Goal: Transaction & Acquisition: Book appointment/travel/reservation

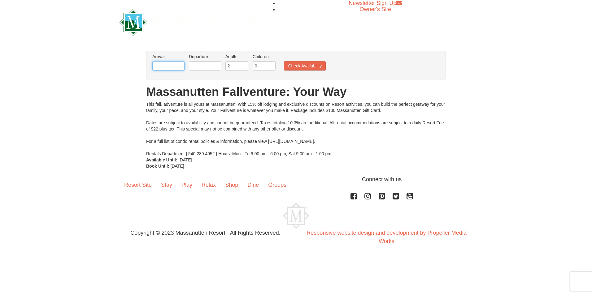
click at [170, 64] on input "text" at bounding box center [168, 65] width 32 height 9
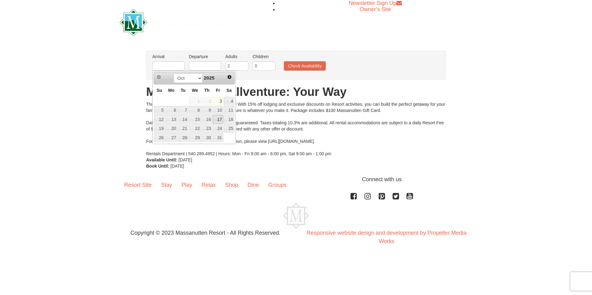
click at [219, 120] on link "17" at bounding box center [218, 119] width 11 height 9
type input "[DATE]"
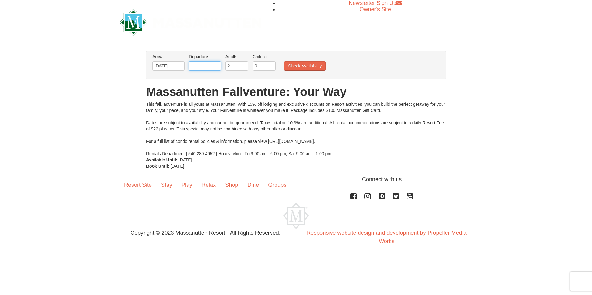
click at [201, 66] on input "text" at bounding box center [205, 65] width 32 height 9
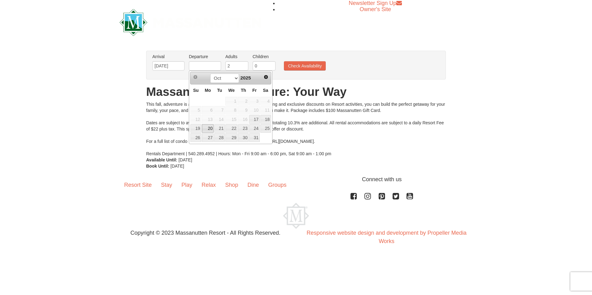
click at [204, 128] on link "20" at bounding box center [208, 128] width 12 height 9
type input "[DATE]"
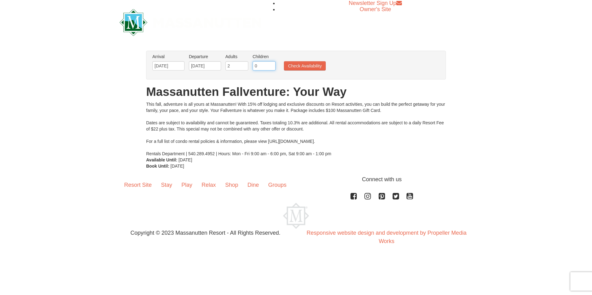
click at [260, 65] on input "0" at bounding box center [264, 65] width 23 height 9
type input "4"
drag, startPoint x: 317, startPoint y: 65, endPoint x: 306, endPoint y: 69, distance: 12.2
click at [317, 65] on button "Check Availability" at bounding box center [305, 65] width 42 height 9
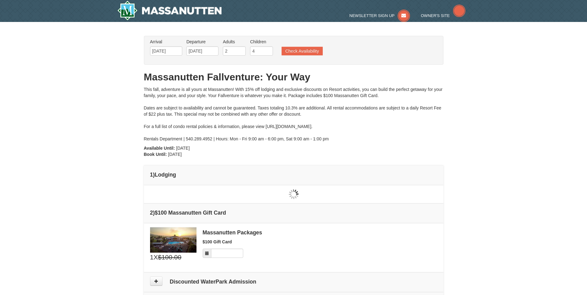
type input "[DATE]"
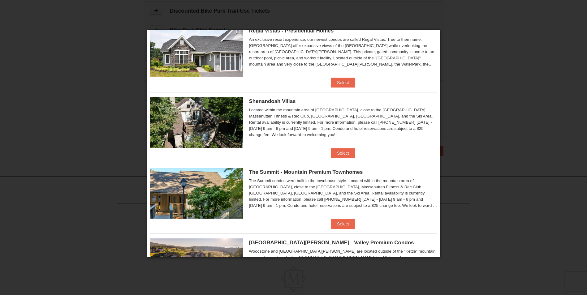
scroll to position [88, 0]
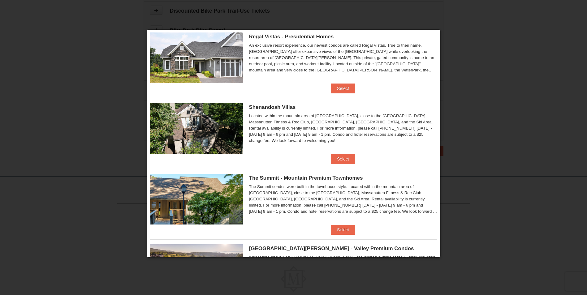
click at [187, 190] on img at bounding box center [196, 199] width 93 height 51
click at [290, 176] on span "The Summit - Mountain Premium Townhomes" at bounding box center [306, 178] width 114 height 6
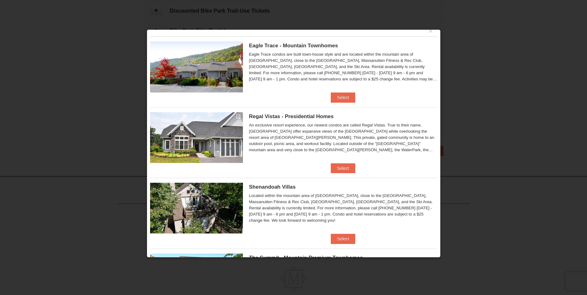
scroll to position [0, 0]
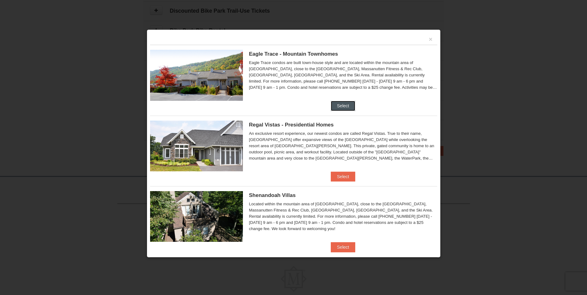
click at [346, 106] on button "Select" at bounding box center [343, 106] width 24 height 10
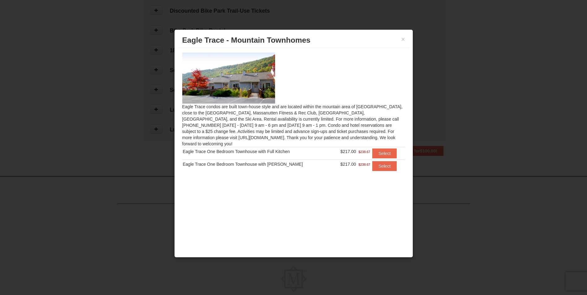
click at [245, 73] on img at bounding box center [228, 78] width 93 height 51
click at [403, 40] on button "×" at bounding box center [404, 39] width 4 height 6
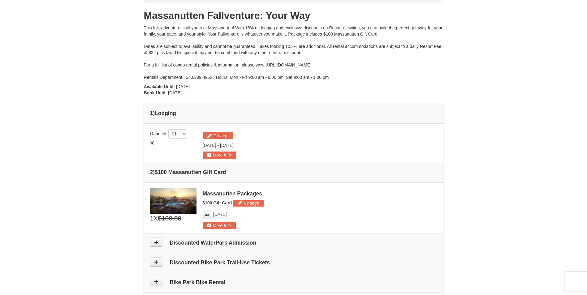
scroll to position [62, 0]
click at [247, 202] on button "Change" at bounding box center [248, 202] width 31 height 7
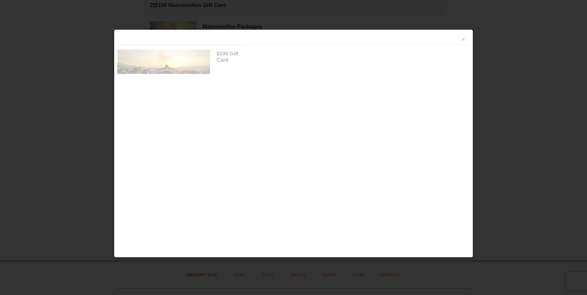
scroll to position [250, 0]
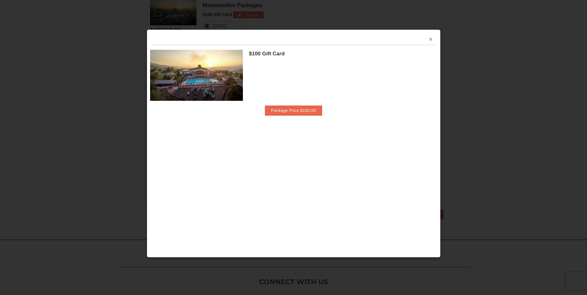
click at [432, 41] on button "×" at bounding box center [431, 39] width 4 height 6
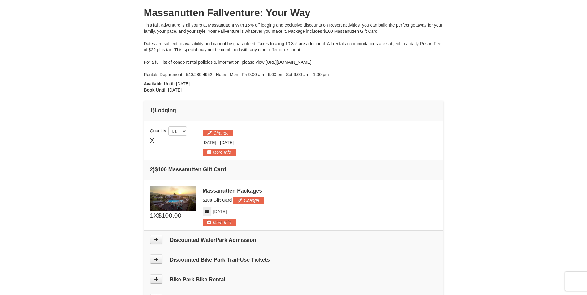
scroll to position [0, 0]
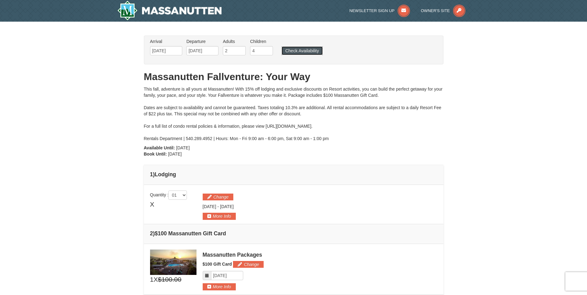
click at [297, 50] on button "Check Availability" at bounding box center [302, 50] width 41 height 9
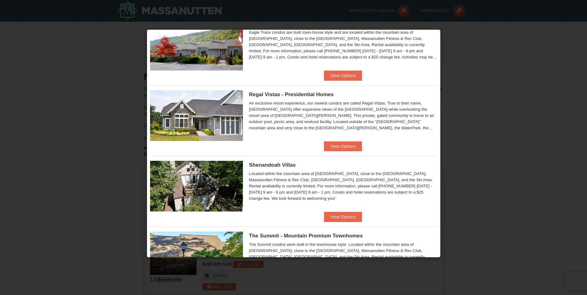
scroll to position [124, 0]
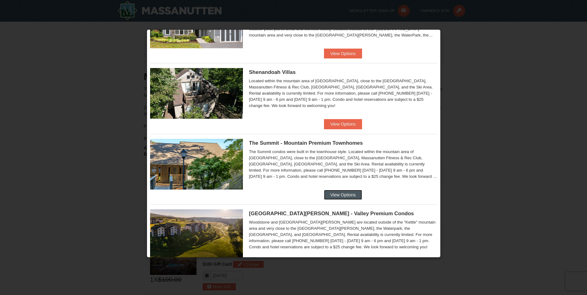
click at [341, 194] on button "View Options" at bounding box center [343, 195] width 38 height 10
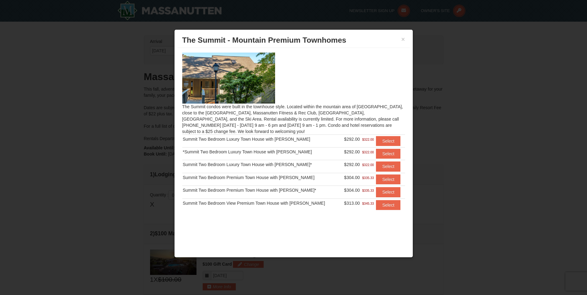
click at [355, 141] on span "$292.00" at bounding box center [352, 139] width 16 height 5
click at [405, 40] on button "×" at bounding box center [404, 39] width 4 height 6
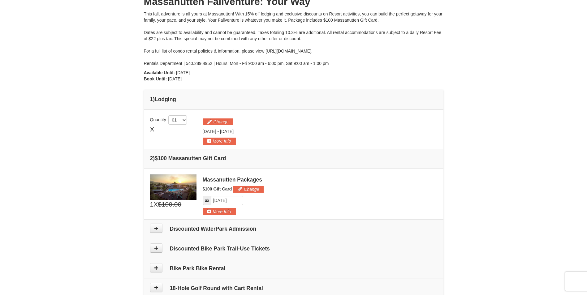
scroll to position [93, 0]
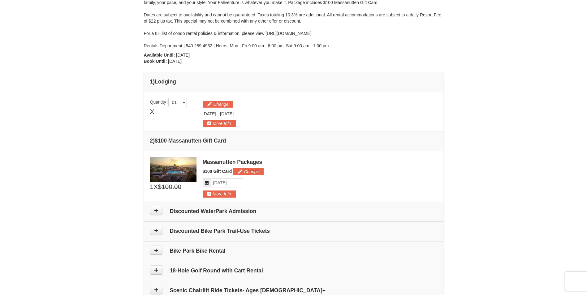
click at [154, 109] on span "X" at bounding box center [152, 111] width 4 height 9
click at [154, 111] on span "X" at bounding box center [152, 111] width 4 height 9
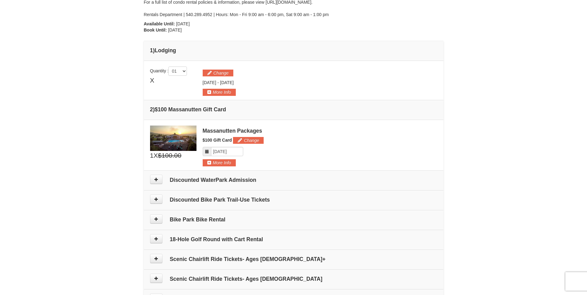
scroll to position [124, 0]
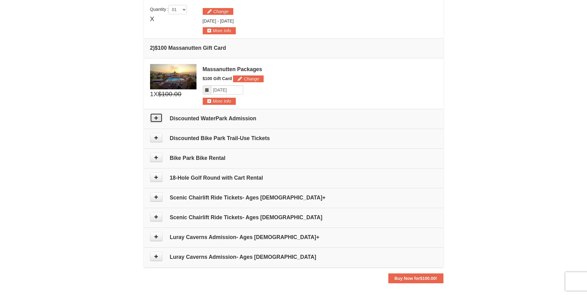
click at [159, 117] on button at bounding box center [156, 117] width 12 height 9
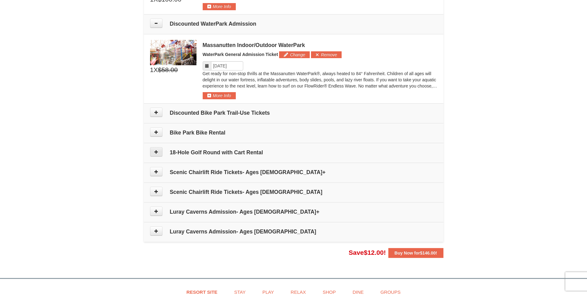
scroll to position [295, 0]
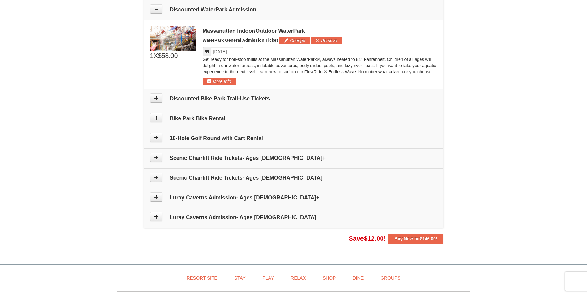
drag, startPoint x: 151, startPoint y: 194, endPoint x: 128, endPoint y: 200, distance: 24.6
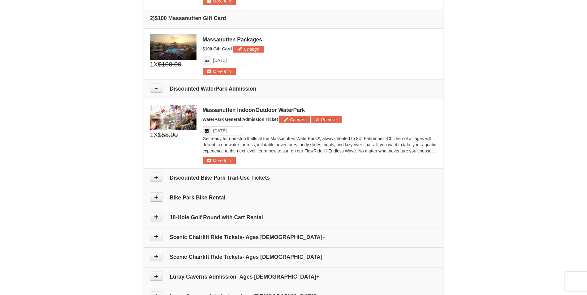
scroll to position [171, 0]
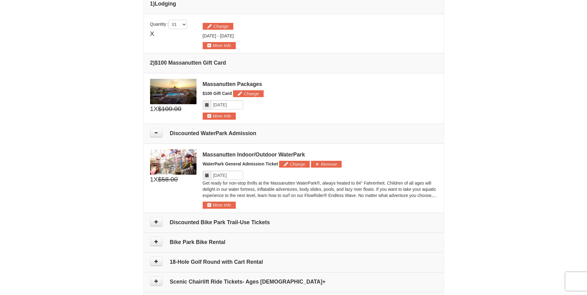
click at [170, 98] on img at bounding box center [173, 91] width 46 height 25
click at [252, 92] on button "Change" at bounding box center [248, 93] width 31 height 7
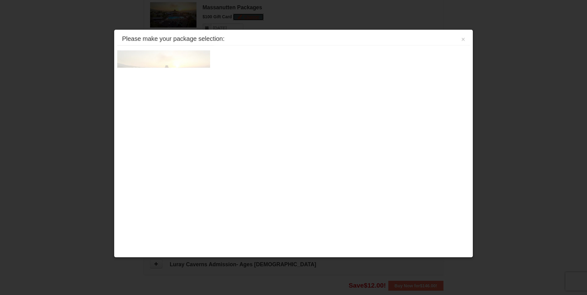
scroll to position [250, 0]
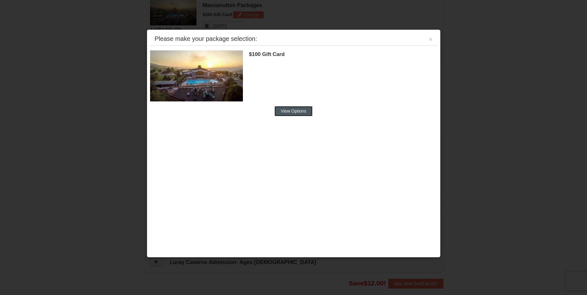
click at [283, 110] on button "View Options" at bounding box center [294, 111] width 38 height 10
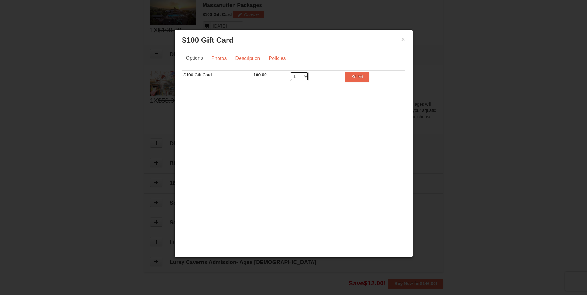
click at [307, 79] on select "1 2 3 4 5 6 7 8 9 10 11 12 13 14 15 16 17 18 19 20" at bounding box center [299, 76] width 19 height 9
select select "2"
click at [290, 72] on select "1 2 3 4 5 6 7 8 9 10 11 12 13 14 15 16 17 18 19 20" at bounding box center [299, 76] width 19 height 9
click at [359, 74] on button "Select" at bounding box center [357, 77] width 24 height 10
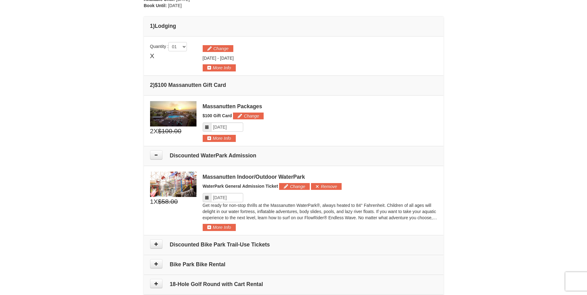
scroll to position [126, 0]
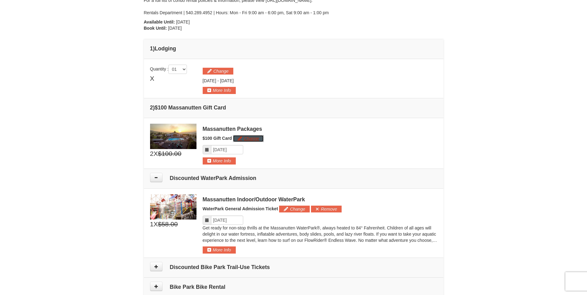
click at [244, 137] on button "Change" at bounding box center [248, 138] width 31 height 7
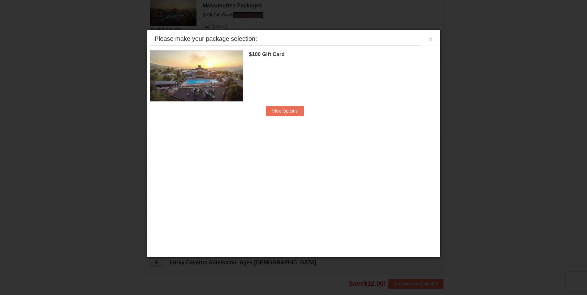
scroll to position [250, 0]
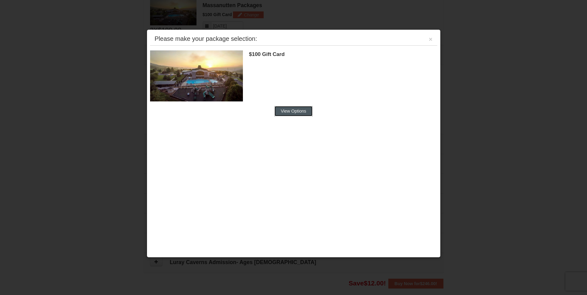
click at [283, 111] on button "View Options" at bounding box center [294, 111] width 38 height 10
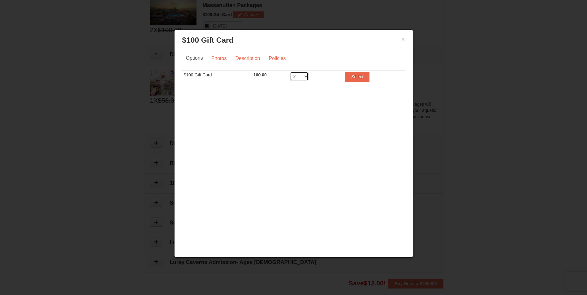
click at [303, 76] on select "1 2 3 4 5 6 7 8 9 10 11 12 13 14 15 16 17 18 19 20" at bounding box center [299, 76] width 19 height 9
select select "1"
click at [290, 72] on select "1 2 3 4 5 6 7 8 9 10 11 12 13 14 15 16 17 18 19 20" at bounding box center [299, 76] width 19 height 9
click at [346, 81] on button "Select" at bounding box center [357, 77] width 24 height 10
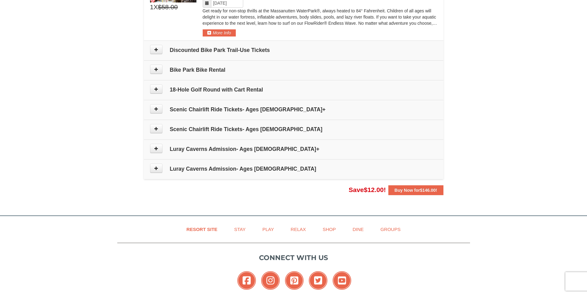
scroll to position [412, 0]
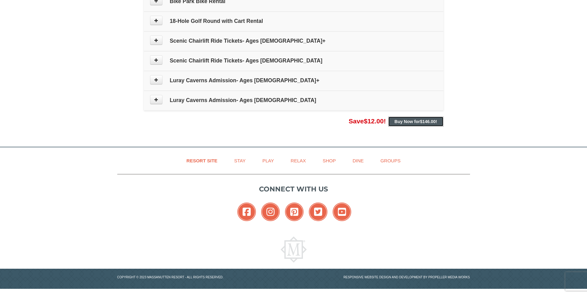
click at [431, 121] on span "$146.00" at bounding box center [428, 121] width 16 height 5
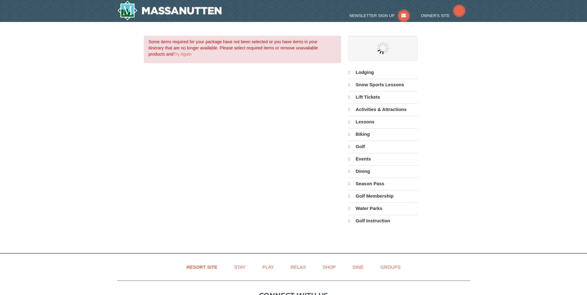
select select "10"
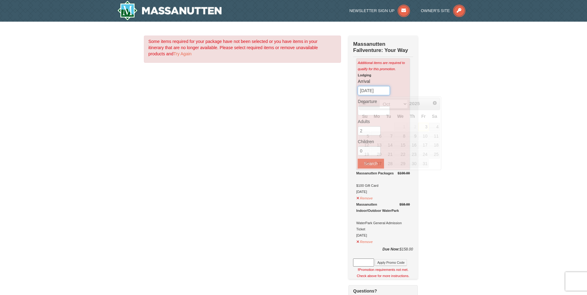
click at [367, 93] on input "10/03/2025" at bounding box center [374, 90] width 32 height 9
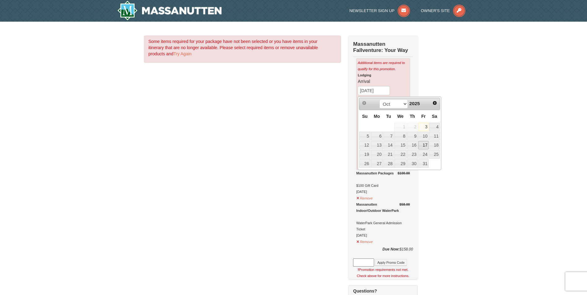
click at [423, 144] on link "17" at bounding box center [424, 145] width 11 height 9
type input "[DATE]"
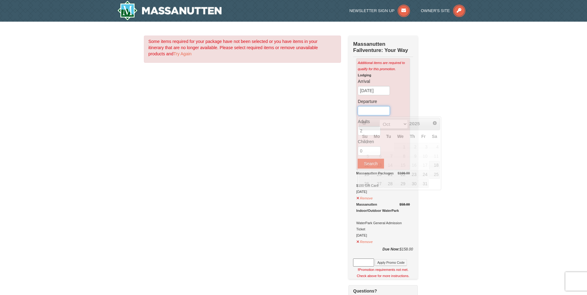
click at [381, 111] on input "text" at bounding box center [374, 110] width 32 height 9
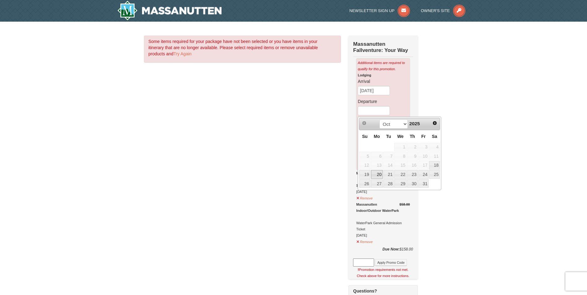
click at [376, 173] on link "20" at bounding box center [377, 174] width 12 height 9
type input "[DATE]"
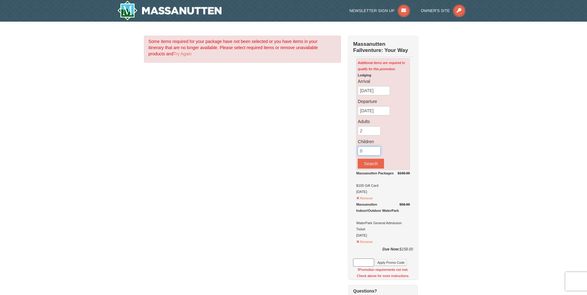
click at [367, 154] on input "0" at bounding box center [369, 150] width 23 height 9
click at [376, 150] on input "1" at bounding box center [369, 150] width 23 height 9
click at [376, 150] on input "2" at bounding box center [369, 150] width 23 height 9
click at [376, 150] on input "3" at bounding box center [369, 150] width 23 height 9
type input "4"
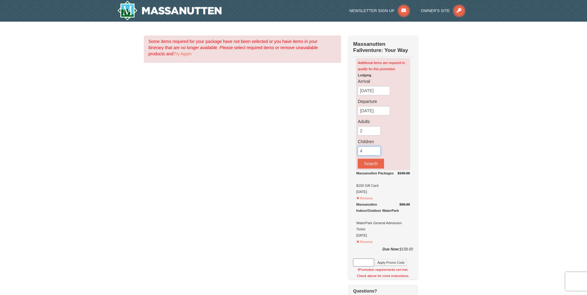
click at [376, 150] on input "4" at bounding box center [369, 150] width 23 height 9
click at [370, 164] on button "Search" at bounding box center [371, 164] width 26 height 10
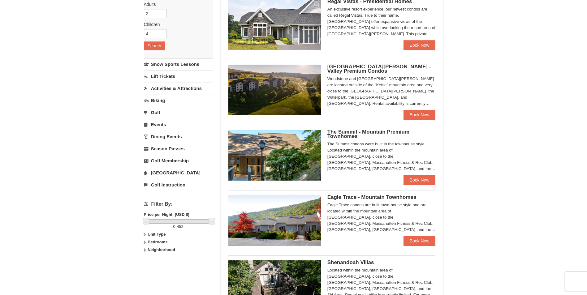
scroll to position [93, 0]
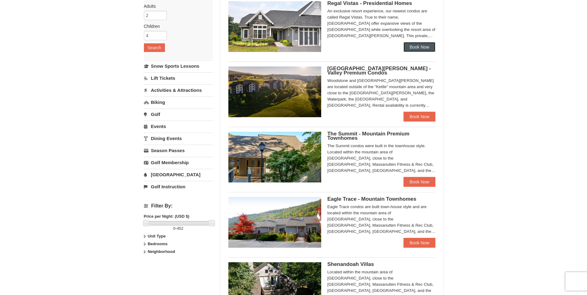
click at [418, 50] on link "Book Now" at bounding box center [420, 47] width 32 height 10
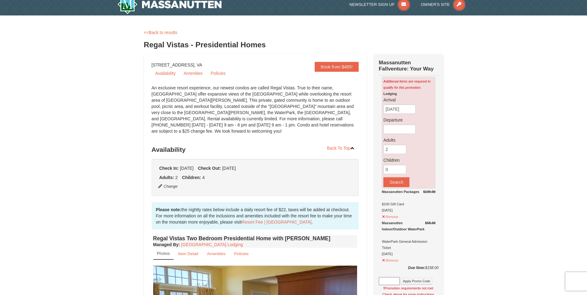
scroll to position [155, 0]
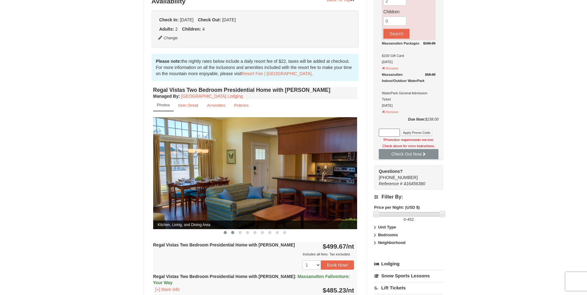
click at [233, 231] on span at bounding box center [232, 232] width 3 height 3
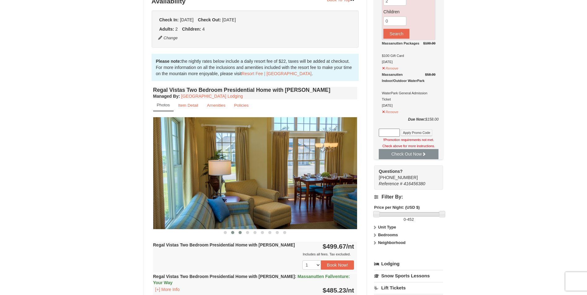
click at [240, 231] on span at bounding box center [240, 232] width 3 height 3
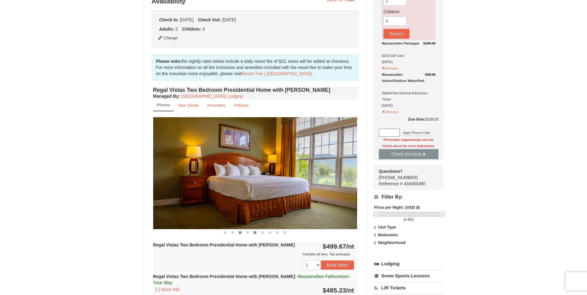
click at [255, 231] on span at bounding box center [255, 232] width 3 height 3
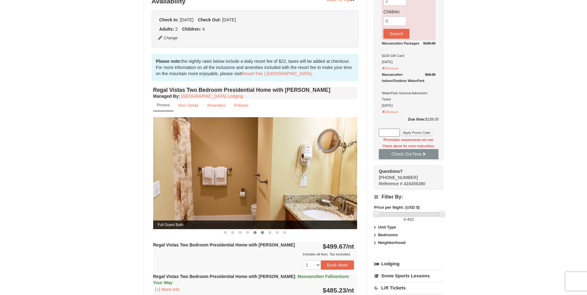
click at [263, 231] on span at bounding box center [262, 232] width 3 height 3
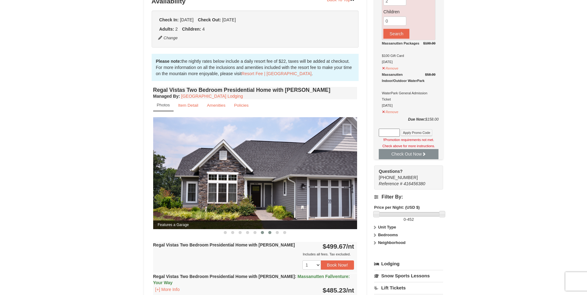
click at [271, 231] on span at bounding box center [269, 232] width 3 height 3
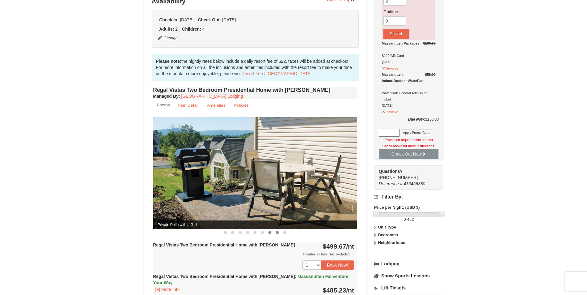
click at [276, 231] on span at bounding box center [277, 232] width 3 height 3
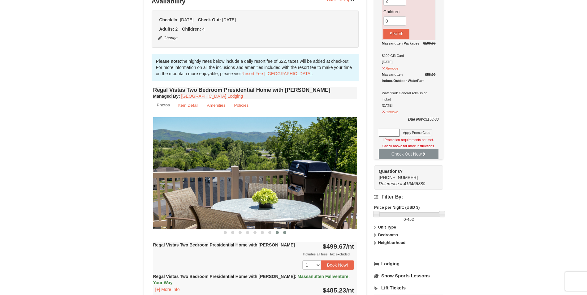
click at [286, 231] on span at bounding box center [284, 232] width 3 height 3
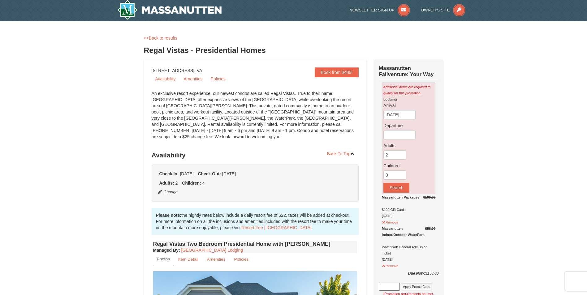
scroll to position [0, 0]
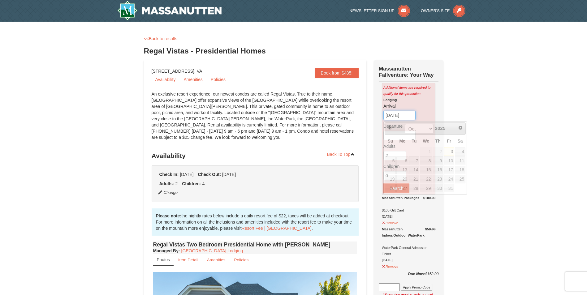
click at [397, 116] on input "[DATE]" at bounding box center [400, 115] width 32 height 9
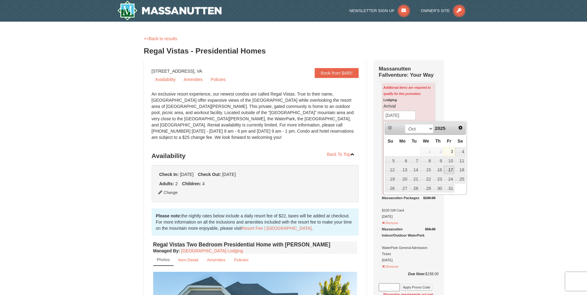
click at [449, 170] on link "17" at bounding box center [449, 170] width 11 height 9
type input "[DATE]"
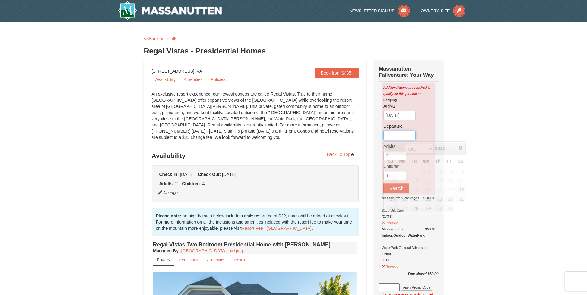
click at [392, 133] on input "text" at bounding box center [400, 135] width 32 height 9
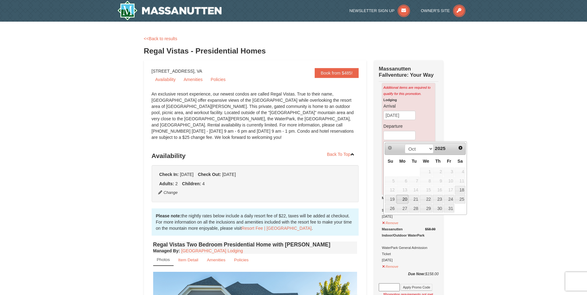
click at [403, 198] on link "20" at bounding box center [403, 199] width 12 height 9
type input "[DATE]"
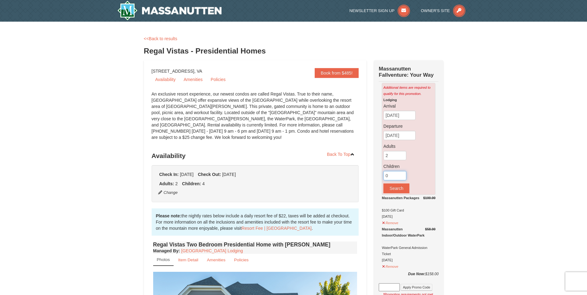
click at [392, 176] on input "0" at bounding box center [395, 175] width 23 height 9
click at [402, 175] on input "1" at bounding box center [395, 175] width 23 height 9
click at [402, 175] on input "2" at bounding box center [395, 175] width 23 height 9
click at [402, 175] on input "3" at bounding box center [395, 175] width 23 height 9
type input "4"
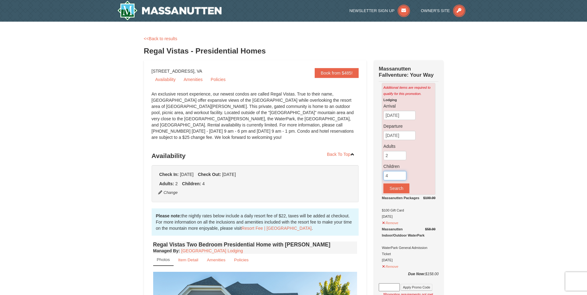
click at [402, 175] on input "4" at bounding box center [395, 175] width 23 height 9
click at [391, 189] on button "Search" at bounding box center [397, 189] width 26 height 10
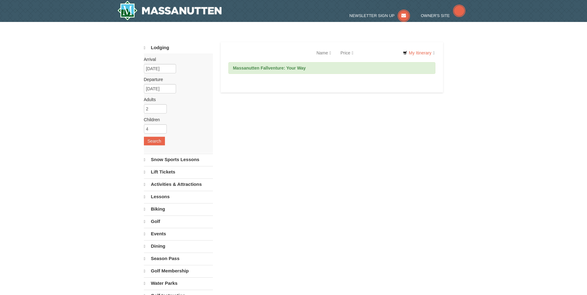
select select "10"
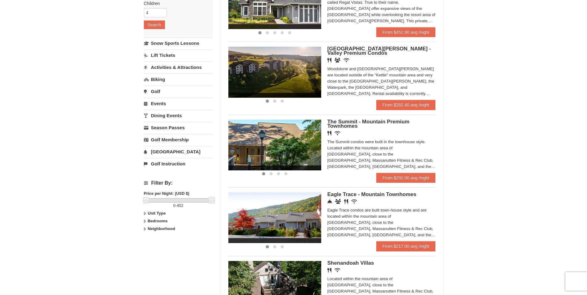
scroll to position [186, 0]
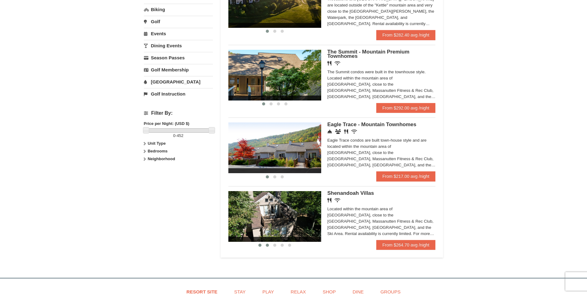
click at [267, 246] on span at bounding box center [267, 245] width 3 height 3
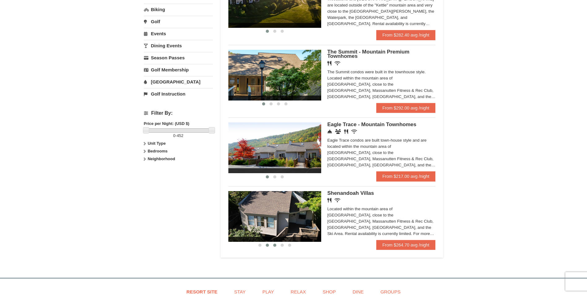
click at [273, 245] on button at bounding box center [274, 245] width 7 height 6
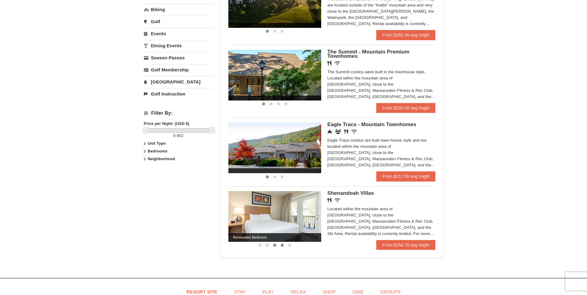
click at [284, 245] on button at bounding box center [282, 245] width 7 height 6
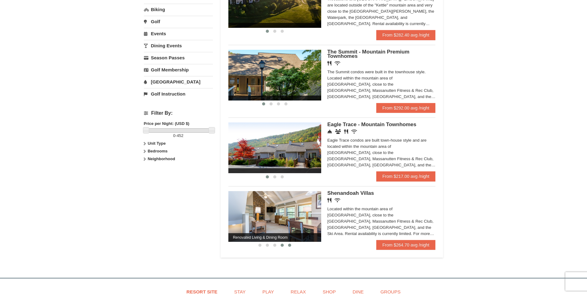
click at [288, 245] on span at bounding box center [289, 245] width 3 height 3
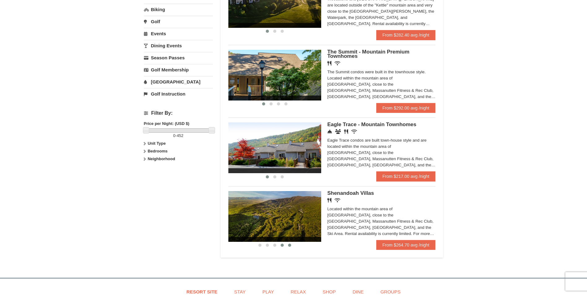
click at [281, 244] on button at bounding box center [282, 245] width 7 height 6
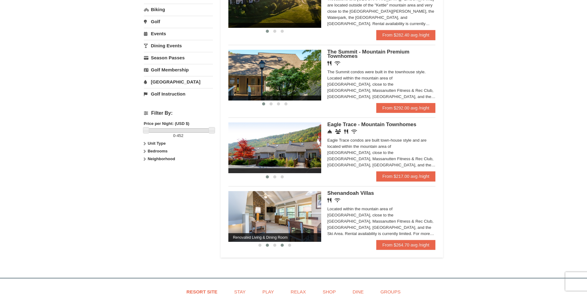
click at [268, 245] on span at bounding box center [267, 245] width 3 height 3
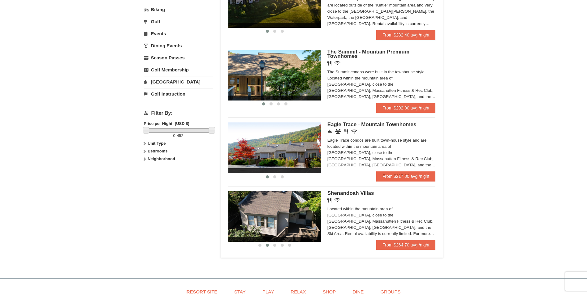
scroll to position [155, 0]
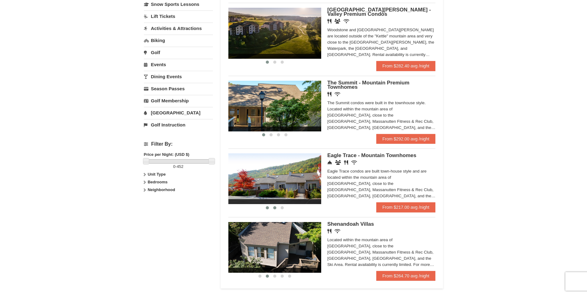
click at [274, 208] on span at bounding box center [274, 208] width 3 height 3
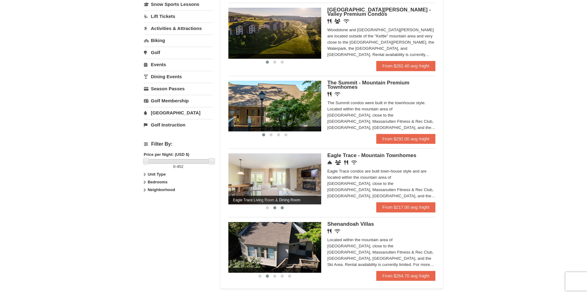
click at [283, 210] on button at bounding box center [282, 208] width 7 height 6
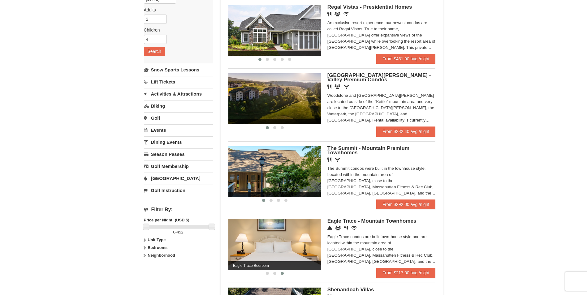
scroll to position [62, 0]
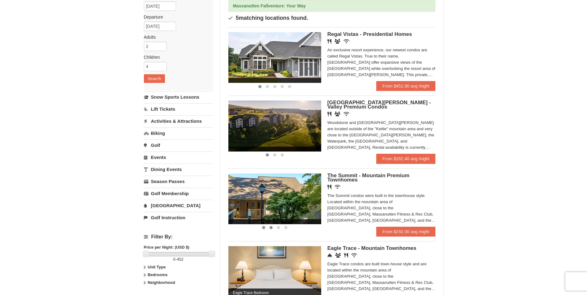
click at [274, 229] on button at bounding box center [271, 228] width 7 height 6
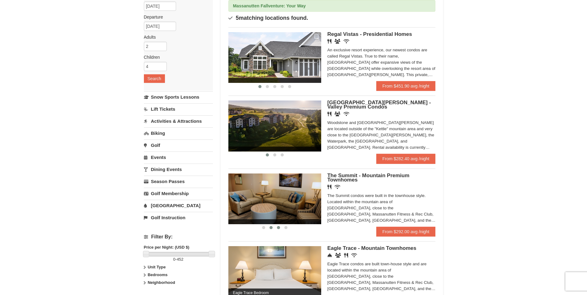
click at [277, 228] on span at bounding box center [278, 227] width 3 height 3
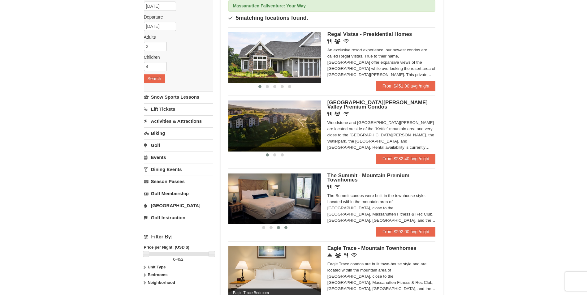
click at [286, 227] on span at bounding box center [286, 227] width 3 height 3
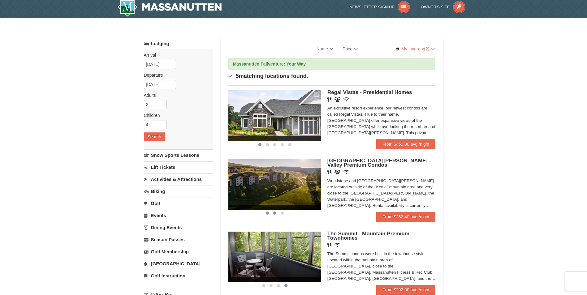
scroll to position [0, 0]
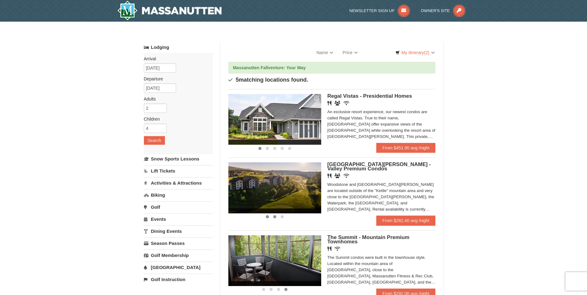
click at [274, 217] on span at bounding box center [274, 216] width 3 height 3
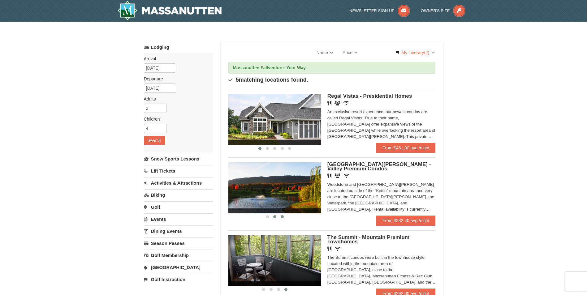
click at [281, 217] on span at bounding box center [282, 216] width 3 height 3
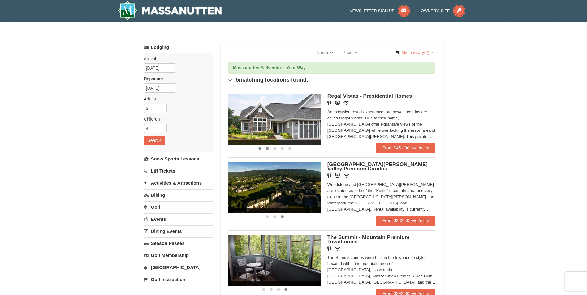
click at [267, 148] on span at bounding box center [267, 148] width 3 height 3
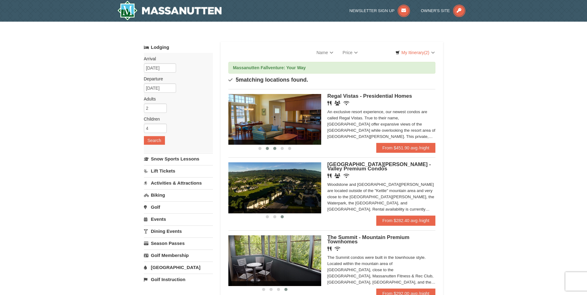
click at [275, 149] on span at bounding box center [274, 148] width 3 height 3
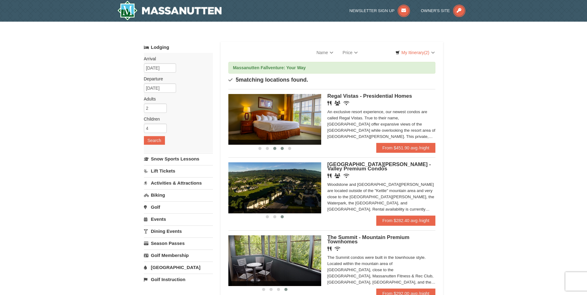
click at [281, 149] on span at bounding box center [282, 148] width 3 height 3
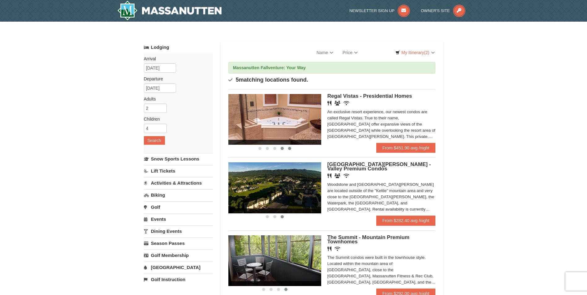
click at [289, 149] on span at bounding box center [289, 148] width 3 height 3
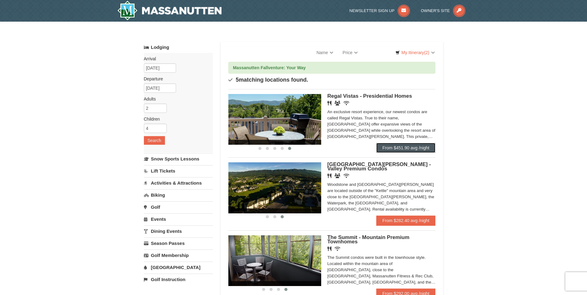
click at [414, 146] on link "From $451.90 avg /night" at bounding box center [405, 148] width 59 height 10
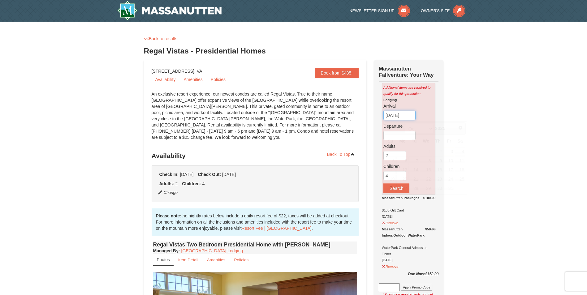
click at [394, 118] on input "[DATE]" at bounding box center [400, 115] width 32 height 9
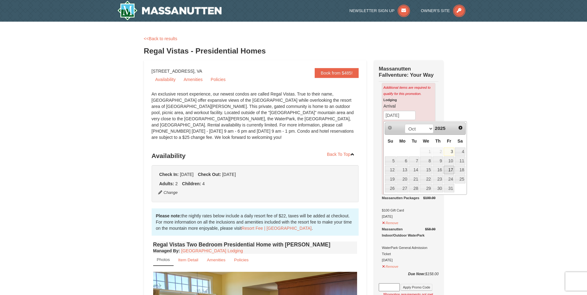
click at [453, 170] on link "17" at bounding box center [449, 170] width 11 height 9
type input "[DATE]"
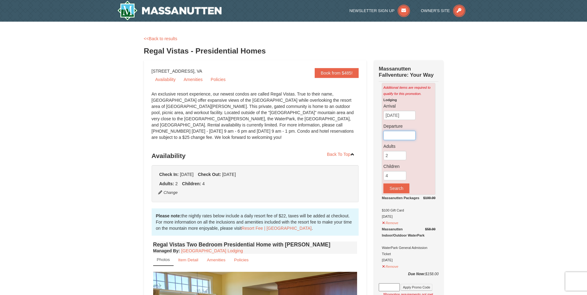
click at [401, 135] on input "text" at bounding box center [400, 135] width 32 height 9
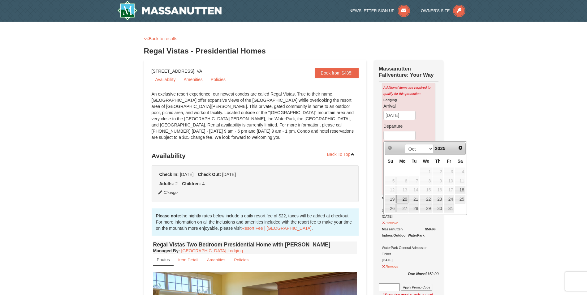
click at [403, 198] on link "20" at bounding box center [403, 199] width 12 height 9
type input "[DATE]"
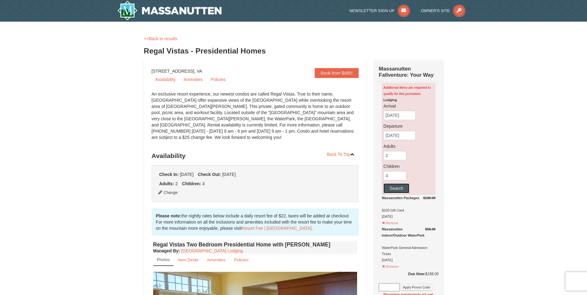
click at [394, 190] on button "Search" at bounding box center [397, 189] width 26 height 10
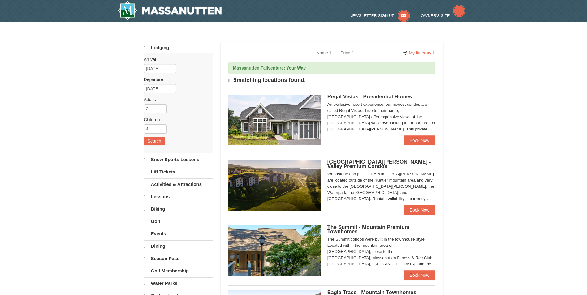
select select "10"
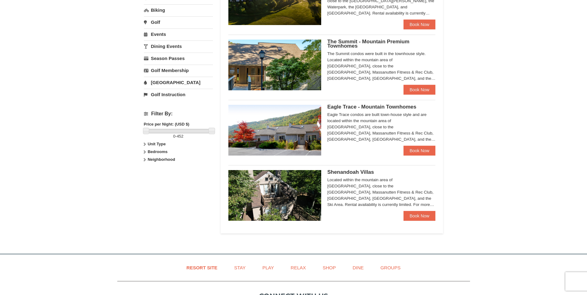
scroll to position [186, 0]
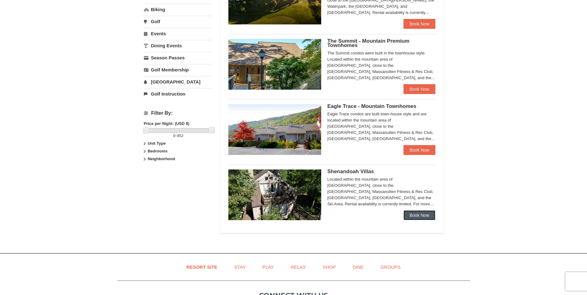
click at [422, 216] on link "Book Now" at bounding box center [420, 216] width 32 height 10
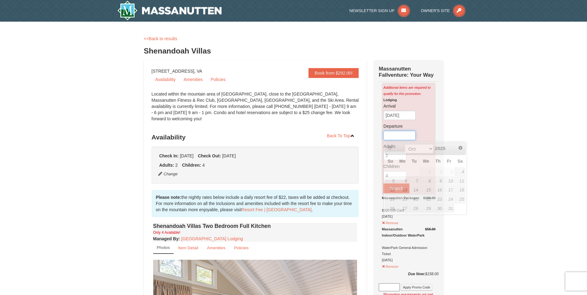
click at [400, 136] on input "text" at bounding box center [400, 135] width 32 height 9
click at [396, 115] on input "[DATE]" at bounding box center [400, 115] width 32 height 9
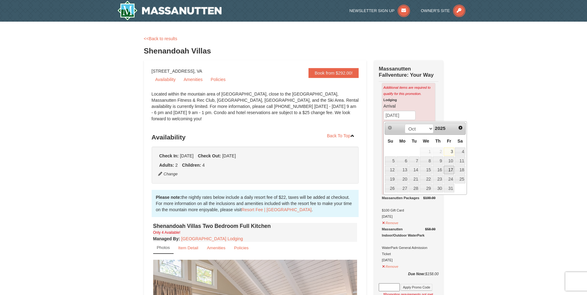
click at [453, 170] on link "17" at bounding box center [449, 170] width 11 height 9
type input "[DATE]"
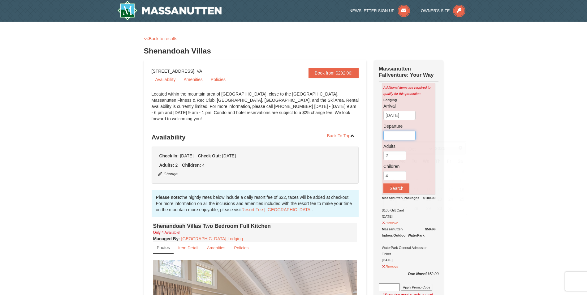
click at [399, 135] on input "text" at bounding box center [400, 135] width 32 height 9
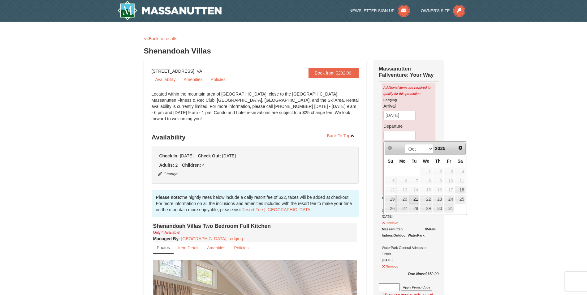
click at [405, 199] on link "20" at bounding box center [403, 199] width 12 height 9
type input "[DATE]"
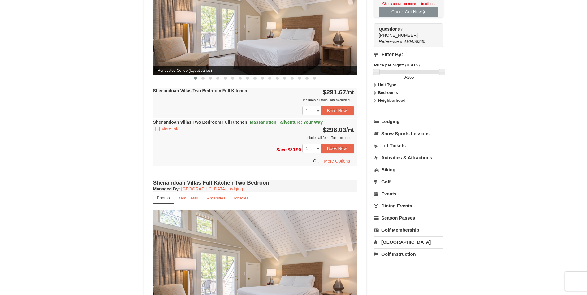
scroll to position [310, 0]
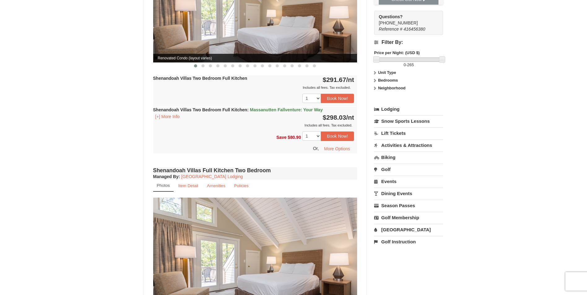
click at [389, 232] on link "[GEOGRAPHIC_DATA]" at bounding box center [408, 229] width 69 height 11
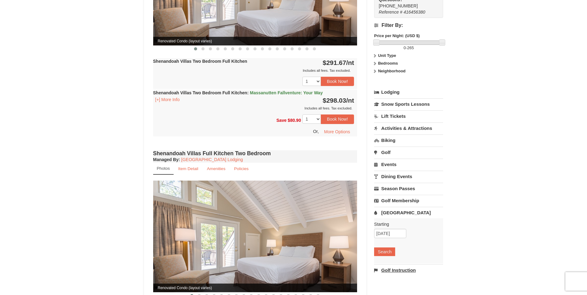
scroll to position [341, 0]
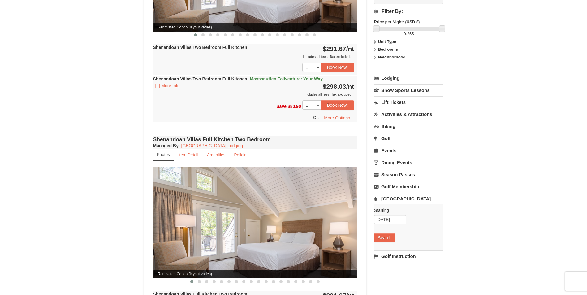
click at [472, 230] on div "× <<Back to results Shenandoah Villas Book from $292.00! 1822 Resort Drive, Mas…" at bounding box center [293, 224] width 587 height 1086
click at [393, 77] on link "Lodging" at bounding box center [408, 78] width 69 height 11
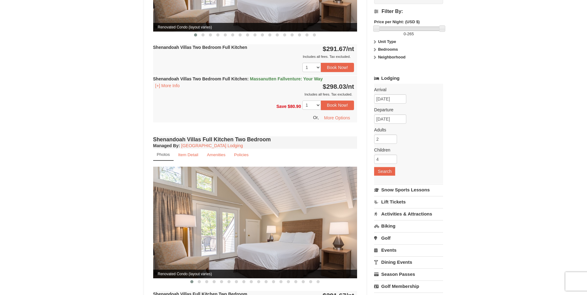
click at [390, 76] on link "Lodging" at bounding box center [408, 78] width 69 height 11
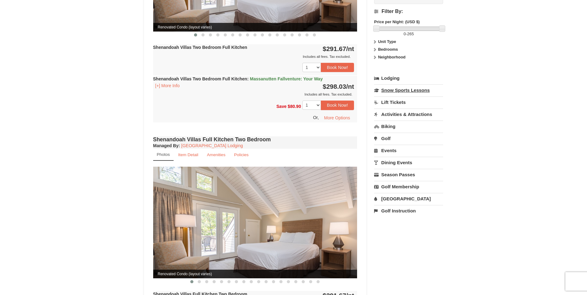
click at [395, 94] on link "Snow Sports Lessons" at bounding box center [408, 90] width 69 height 11
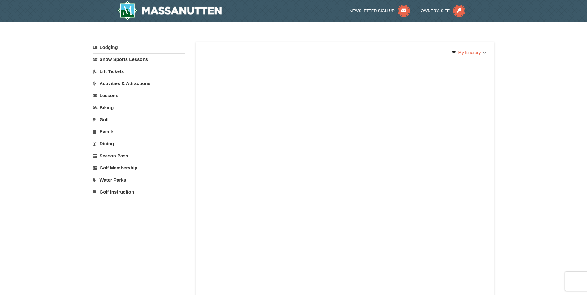
select select "10"
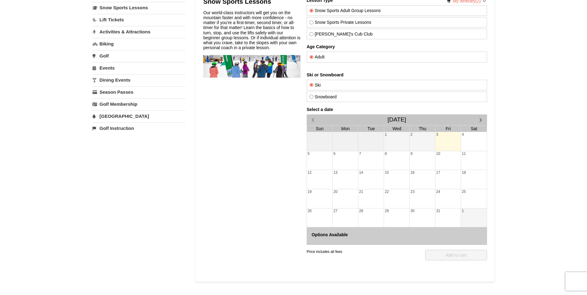
scroll to position [124, 0]
